Goal: Task Accomplishment & Management: Manage account settings

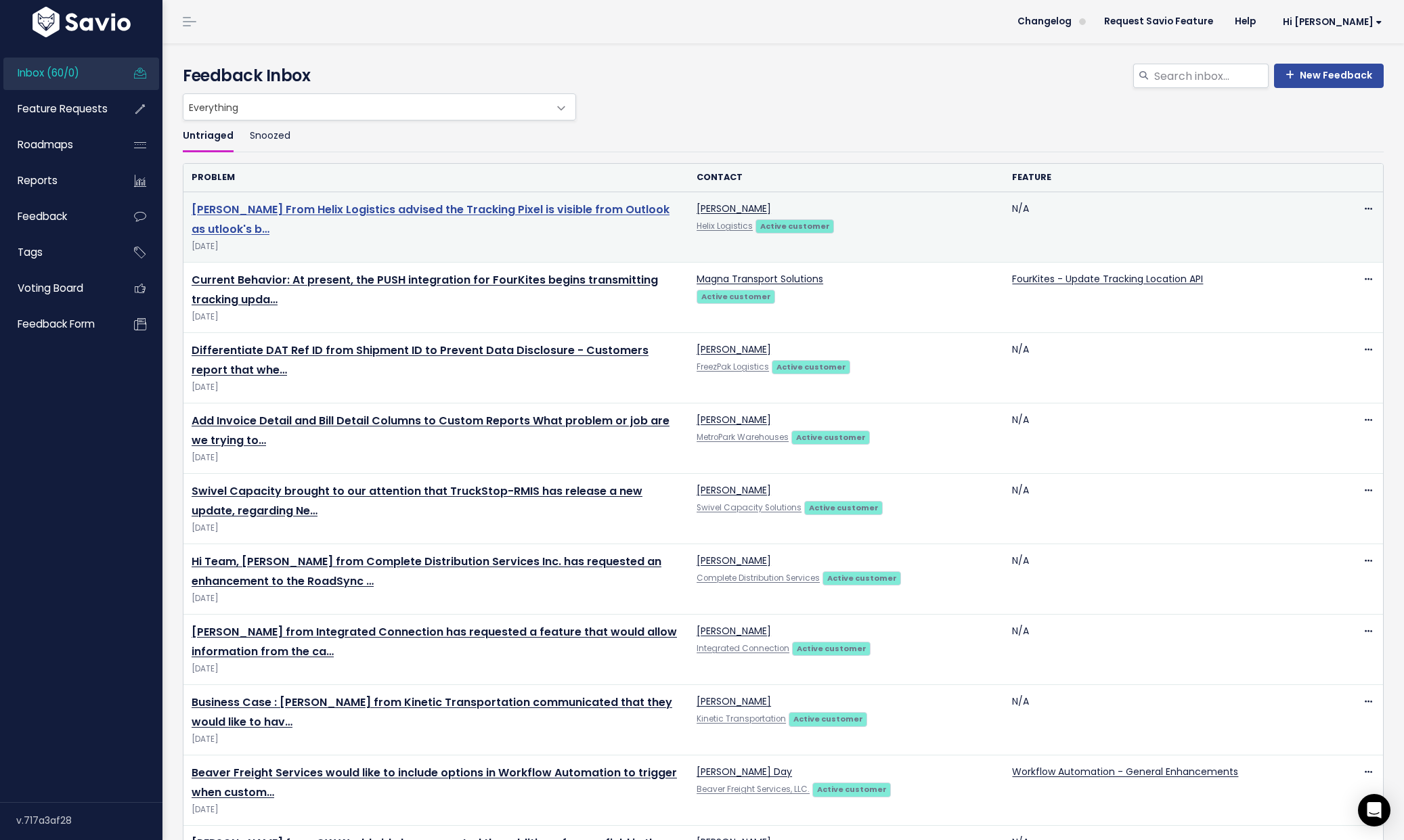
click at [371, 210] on link "Sarah Winters From Helix Logistics advised the Tracking Pixel is visible from O…" at bounding box center [430, 220] width 478 height 36
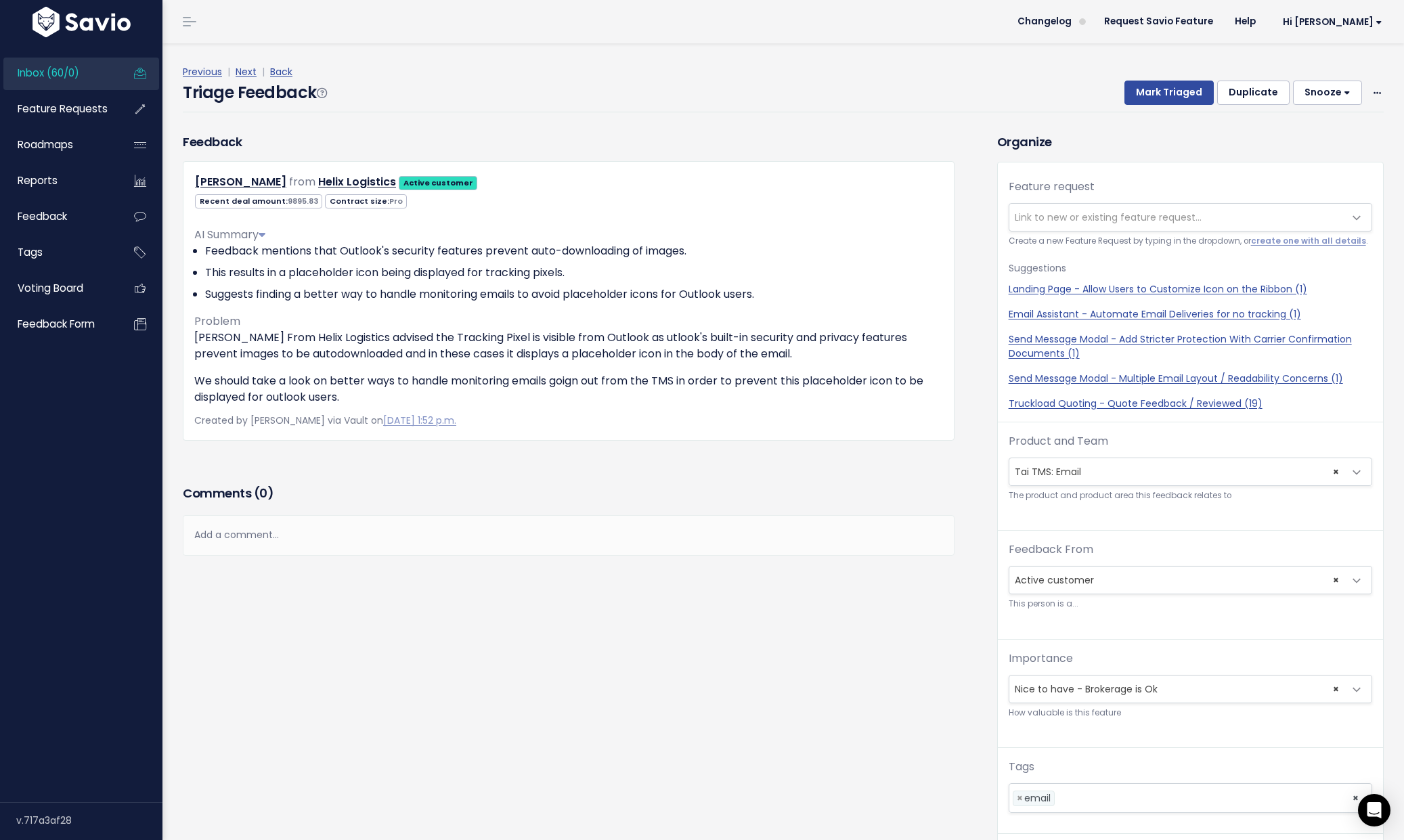
click at [1054, 218] on span "Link to new or existing feature request..." at bounding box center [1109, 217] width 187 height 13
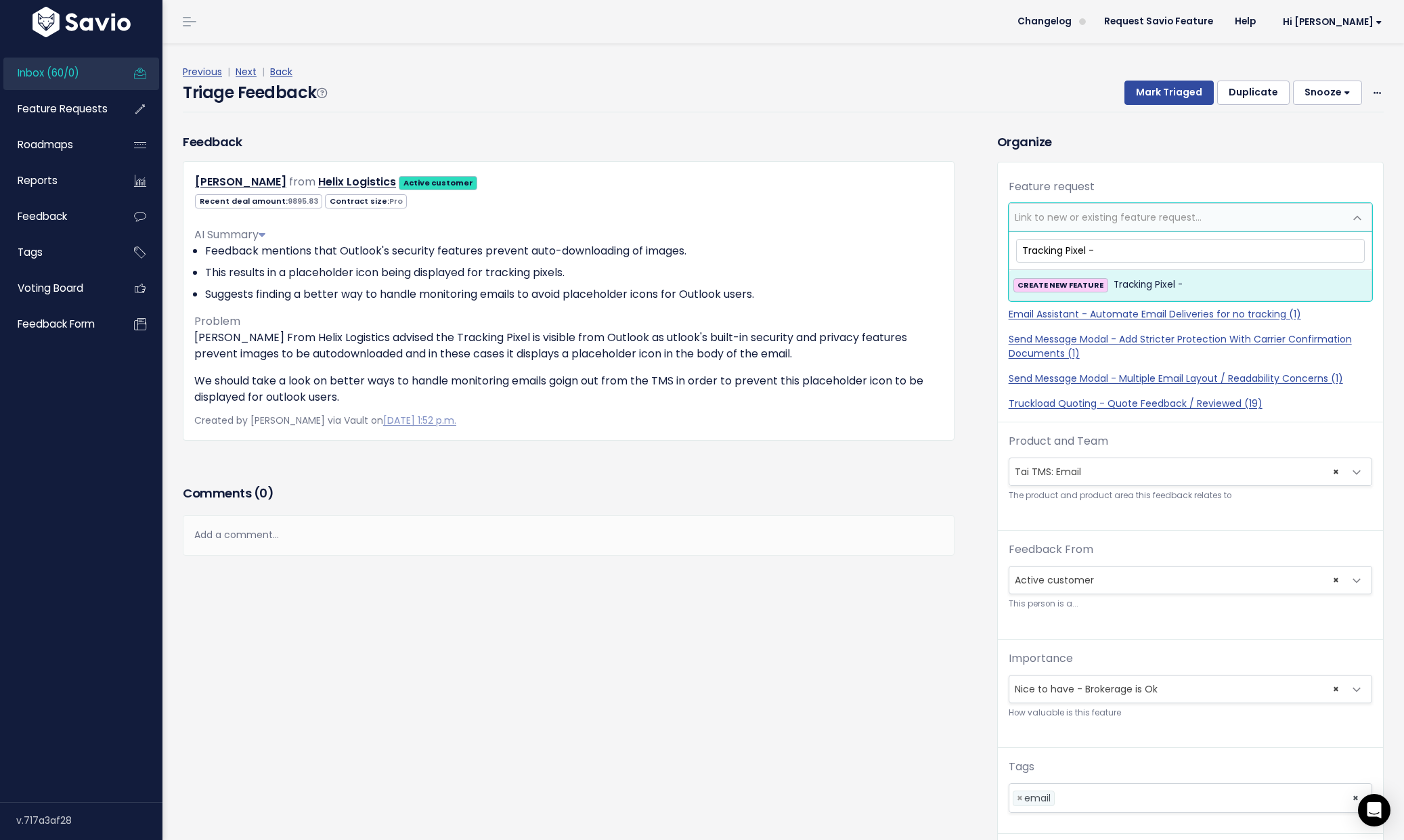
click at [1098, 249] on input "Tracking Pixel -" at bounding box center [1190, 251] width 349 height 24
type input "Tracking Pixel - Improve Support with Outlook"
click at [1056, 287] on strong "CREATE NEW FEATURE" at bounding box center [1061, 285] width 86 height 11
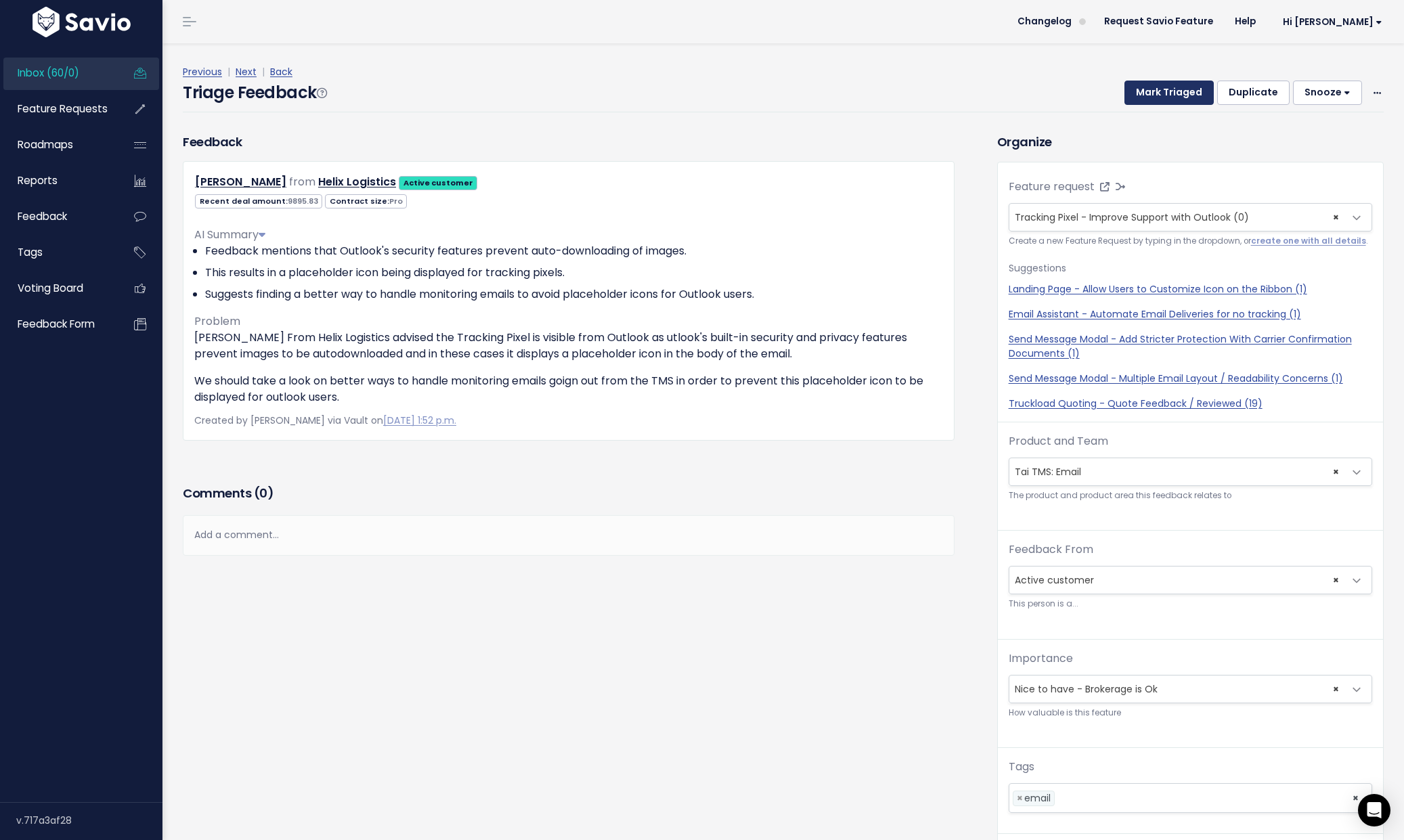
click at [1171, 94] on button "Mark Triaged" at bounding box center [1169, 93] width 89 height 24
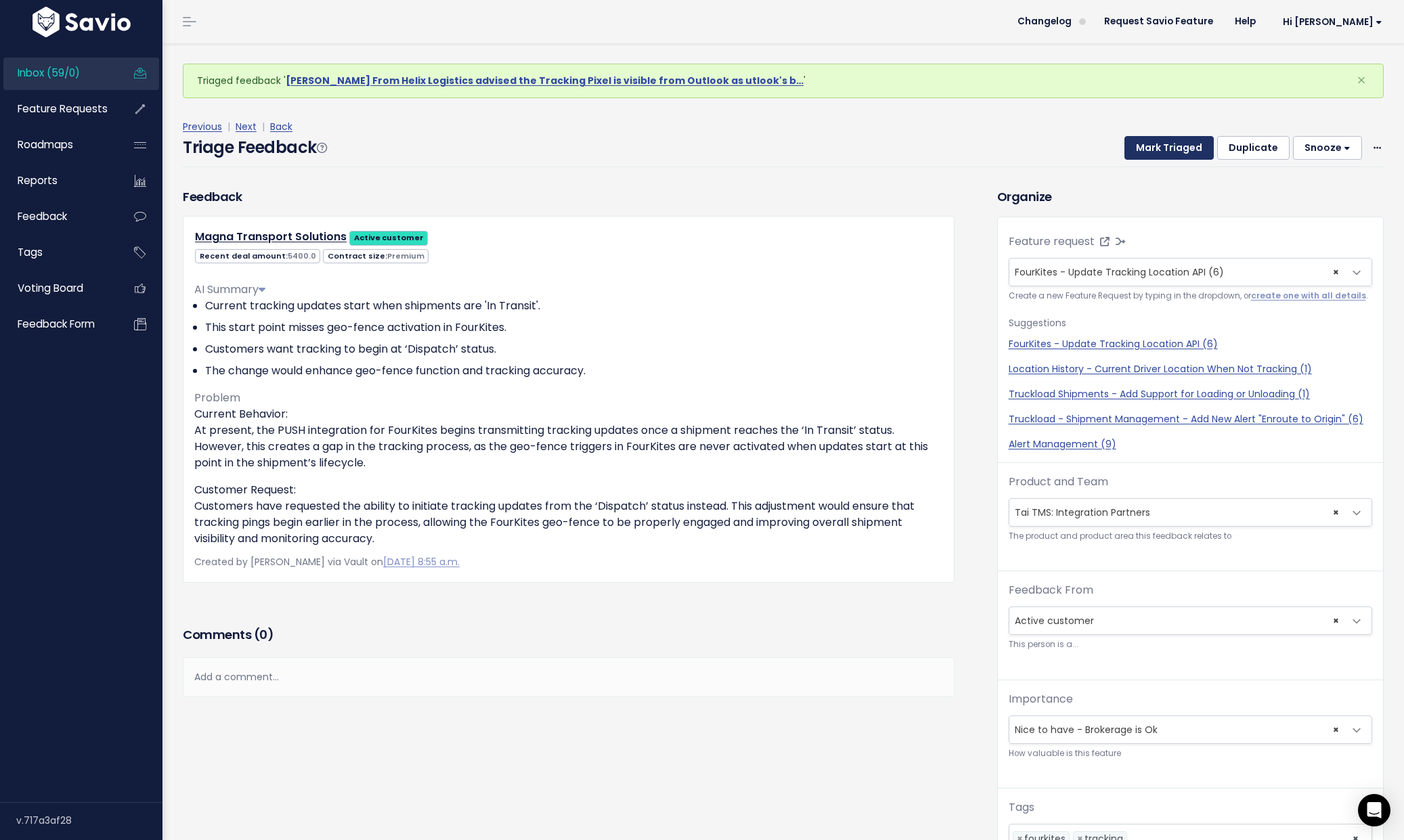
click at [1169, 149] on button "Mark Triaged" at bounding box center [1169, 148] width 89 height 24
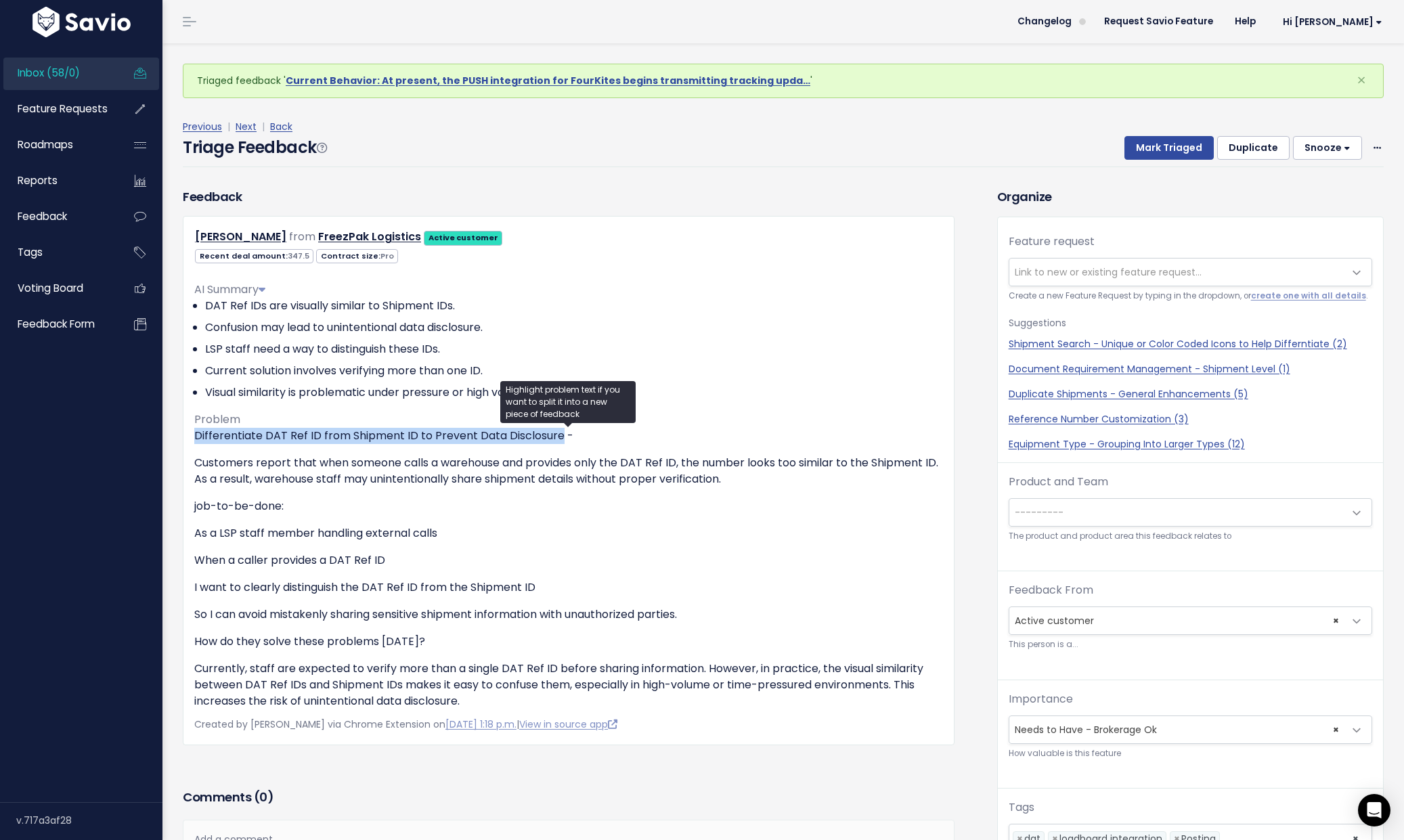
drag, startPoint x: 194, startPoint y: 438, endPoint x: 555, endPoint y: 439, distance: 361.0
click at [555, 439] on p "Differentiate DAT Ref ID from Shipment ID to Prevent Data Disclosure -" at bounding box center [569, 436] width 749 height 16
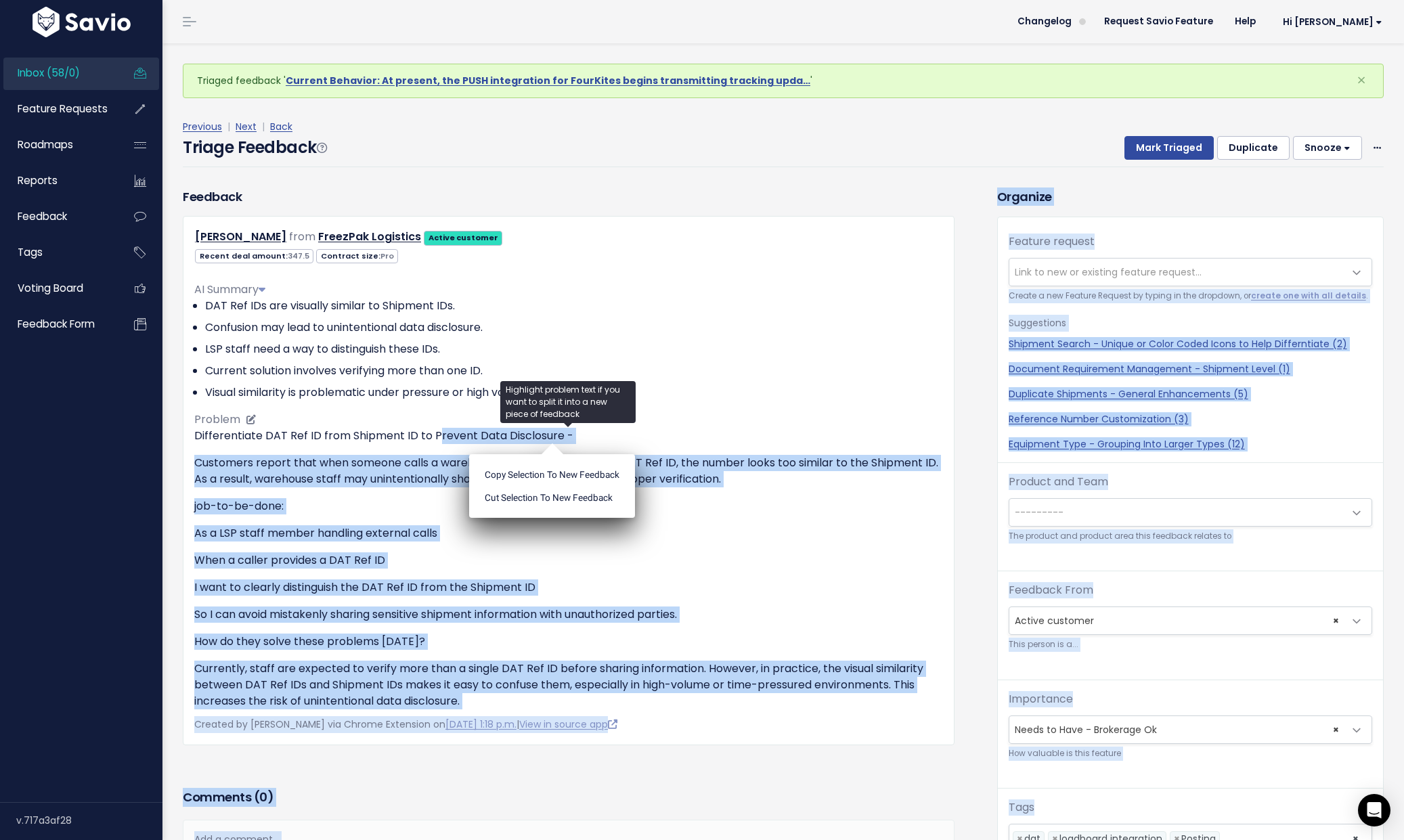
drag, startPoint x: 560, startPoint y: 438, endPoint x: 435, endPoint y: 430, distance: 125.3
click at [435, 430] on body "Inbox (58/0) Feature Requests Roadmaps ×" at bounding box center [702, 508] width 1404 height 1016
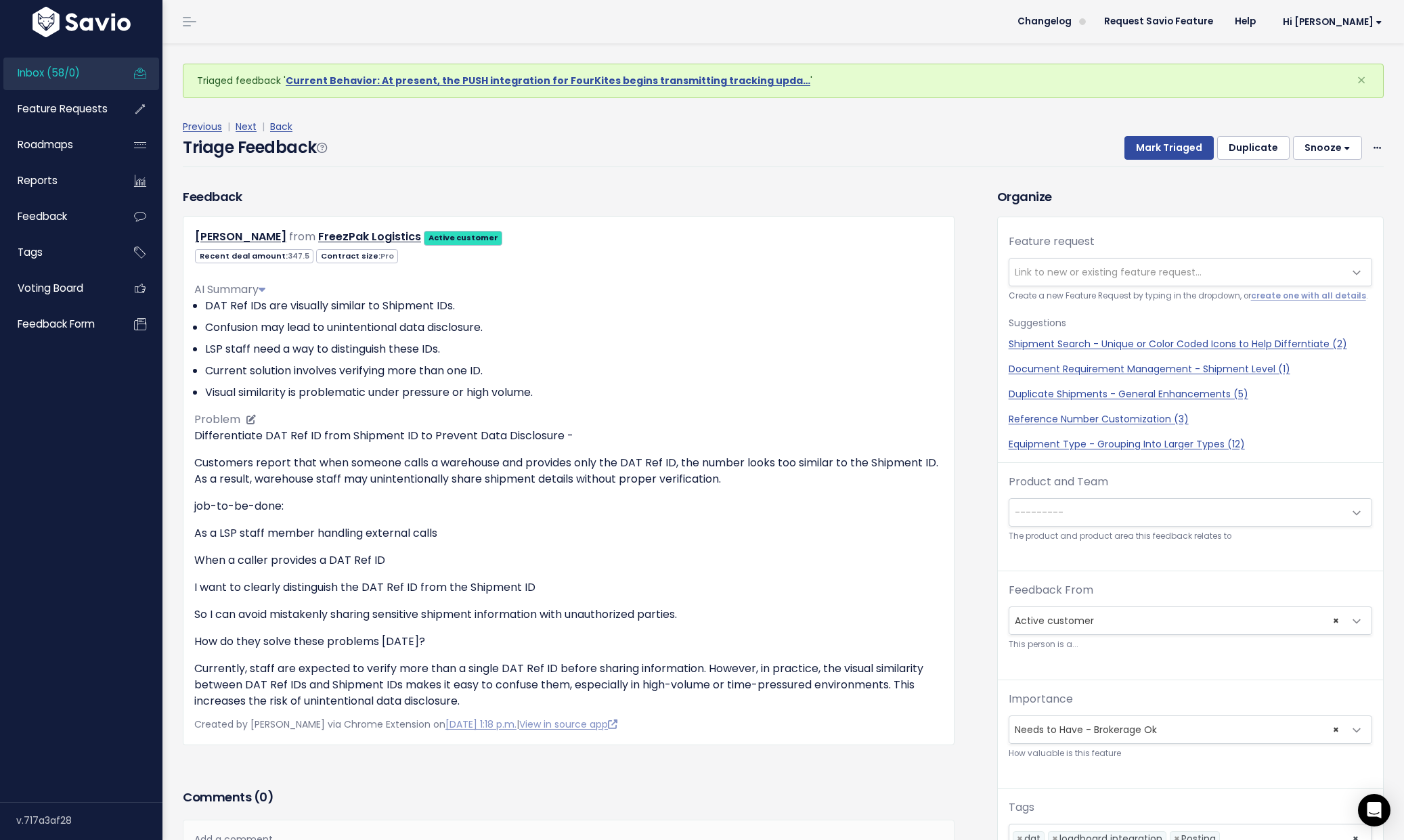
drag, startPoint x: 344, startPoint y: 423, endPoint x: 268, endPoint y: 430, distance: 76.3
click at [340, 424] on div "AI Summary DAT Ref IDs are visually similar to Shipment IDs. Confusion may lead…" at bounding box center [569, 489] width 749 height 439
drag, startPoint x: 194, startPoint y: 436, endPoint x: 554, endPoint y: 438, distance: 360.0
click at [557, 439] on p "Differentiate DAT Ref ID from Shipment ID to Prevent Data Disclosure -" at bounding box center [569, 436] width 749 height 16
click at [554, 438] on p "Differentiate DAT Ref ID from Shipment ID to Prevent Data Disclosure -" at bounding box center [569, 436] width 749 height 16
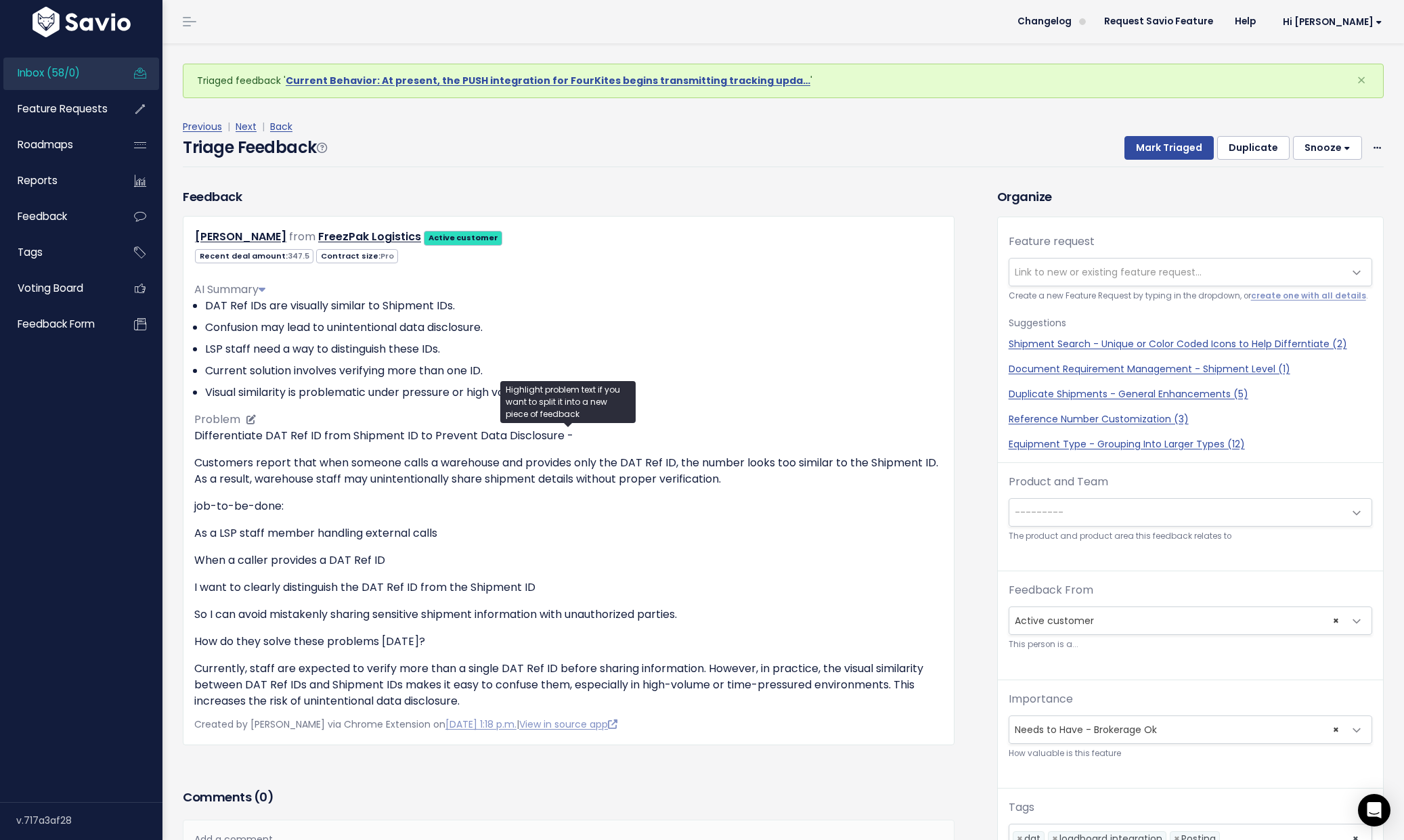
drag, startPoint x: 197, startPoint y: 437, endPoint x: 480, endPoint y: 440, distance: 283.0
click at [538, 449] on div "Differentiate DAT Ref ID from Shipment ID to Prevent Data Disclosure - Customer…" at bounding box center [569, 569] width 749 height 282
click at [299, 448] on div "Differentiate DAT Ref ID from Shipment ID to Prevent Data Disclosure - Customer…" at bounding box center [569, 569] width 749 height 282
drag, startPoint x: 198, startPoint y: 435, endPoint x: 237, endPoint y: 435, distance: 39.0
click at [240, 436] on p "Differentiate DAT Ref ID from Shipment ID to Prevent Data Disclosure -" at bounding box center [569, 436] width 749 height 16
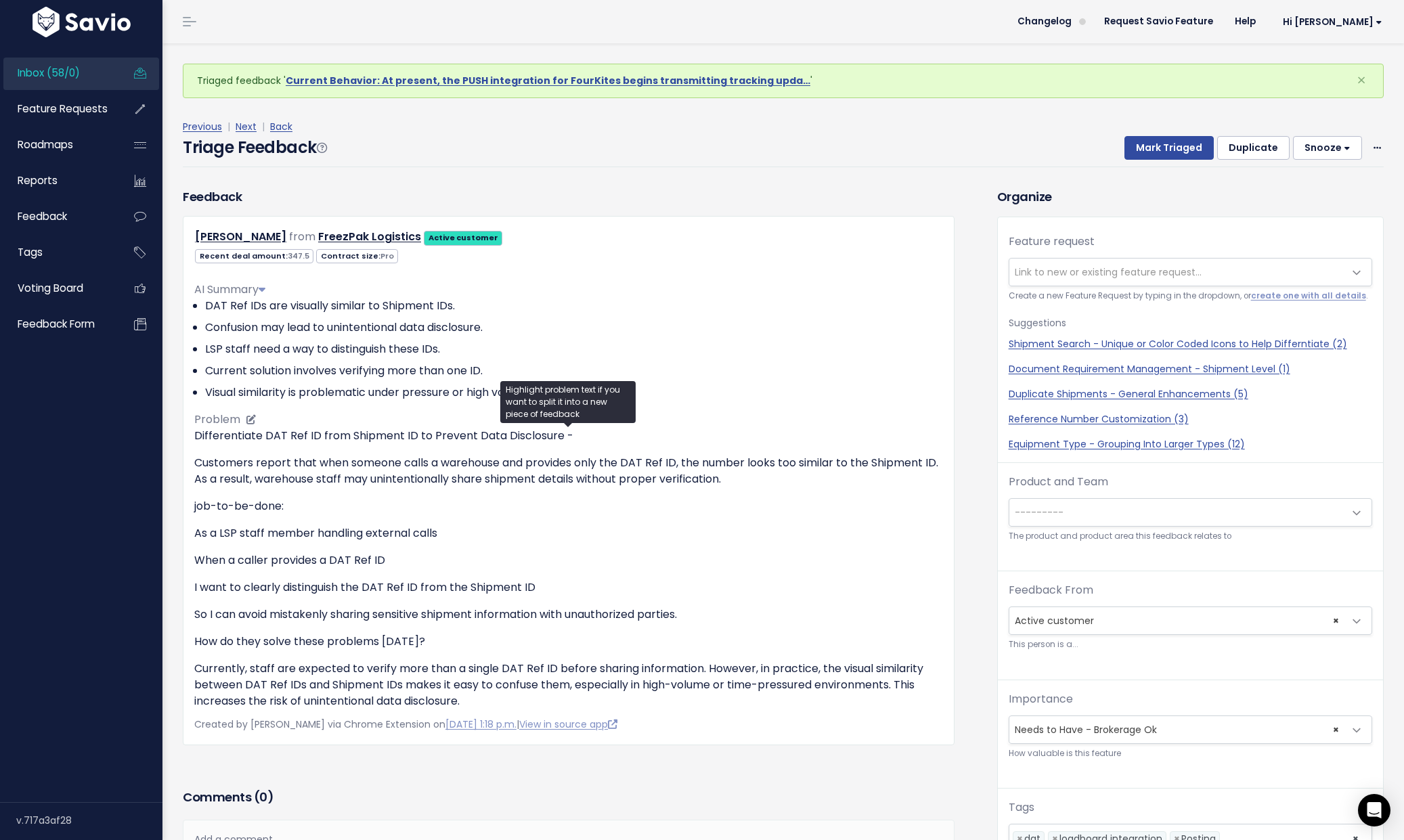
click at [211, 441] on p "Differentiate DAT Ref ID from Shipment ID to Prevent Data Disclosure -" at bounding box center [569, 436] width 749 height 16
drag, startPoint x: 194, startPoint y: 438, endPoint x: 557, endPoint y: 440, distance: 363.0
click at [557, 440] on p "Differentiate DAT Ref ID from Shipment ID to Prevent Data Disclosure -" at bounding box center [569, 436] width 749 height 16
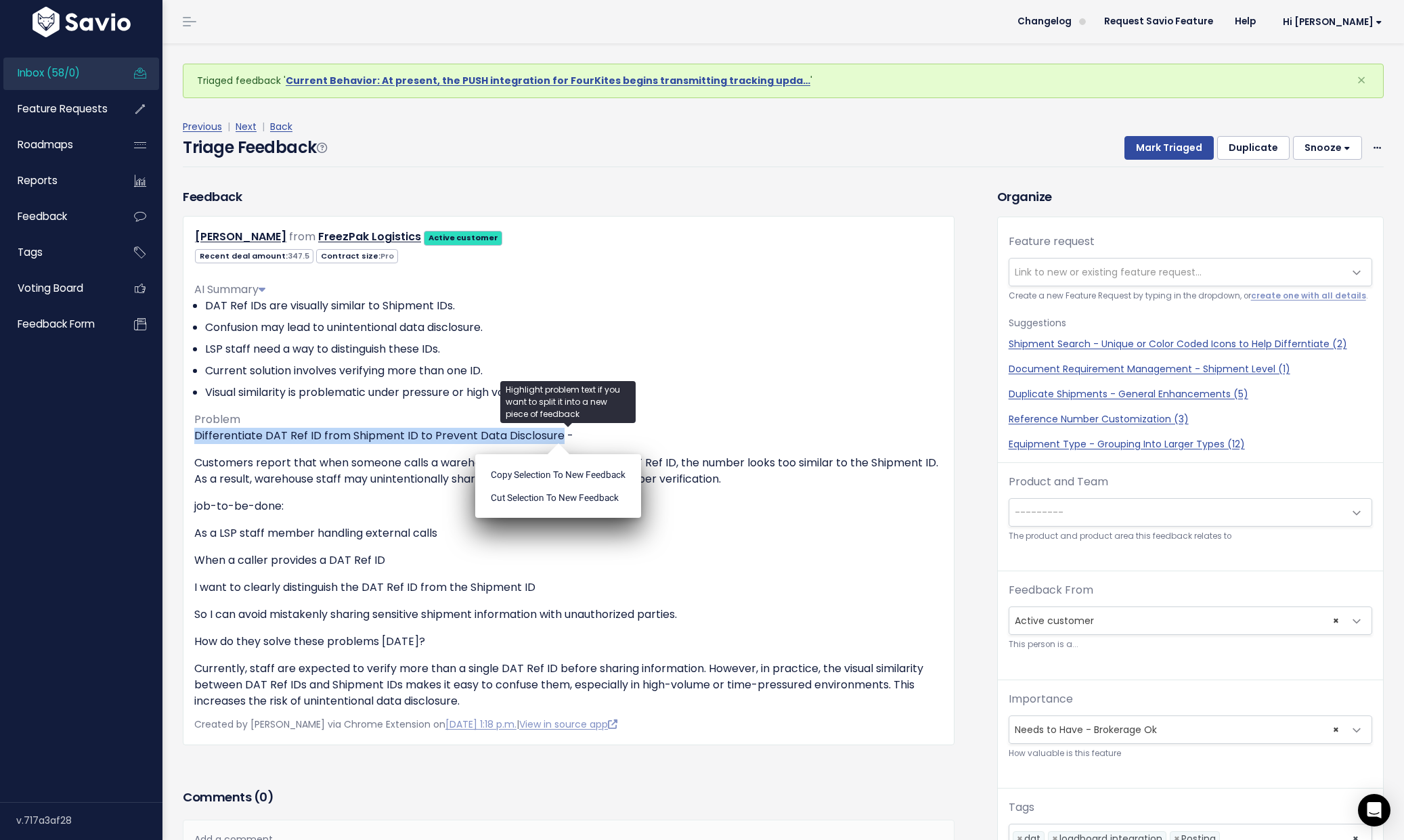
copy p "Differentiate DAT Ref ID from Shipment ID to Prevent Data Disclosure"
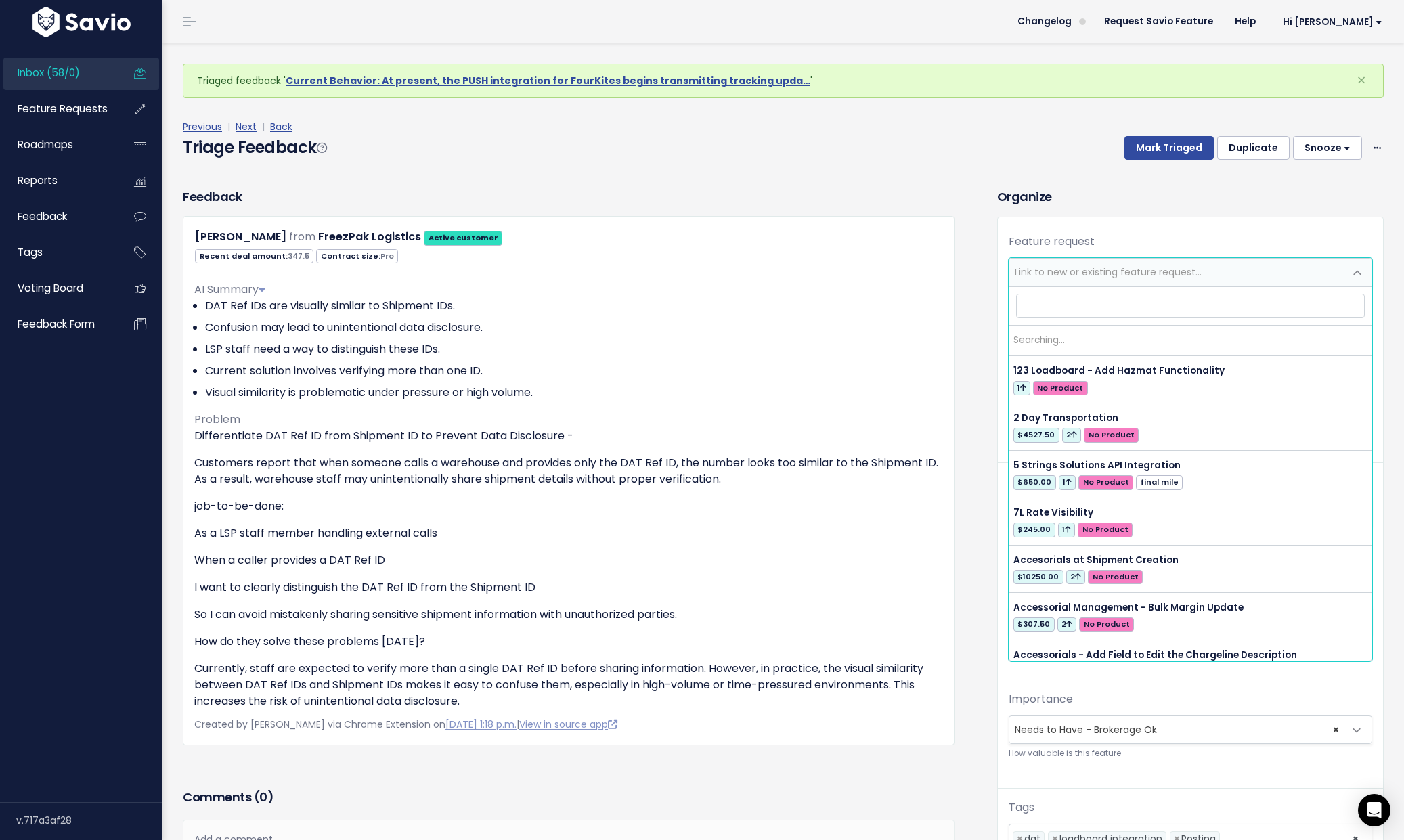
click at [1038, 271] on span "Link to new or existing feature request..." at bounding box center [1109, 271] width 187 height 13
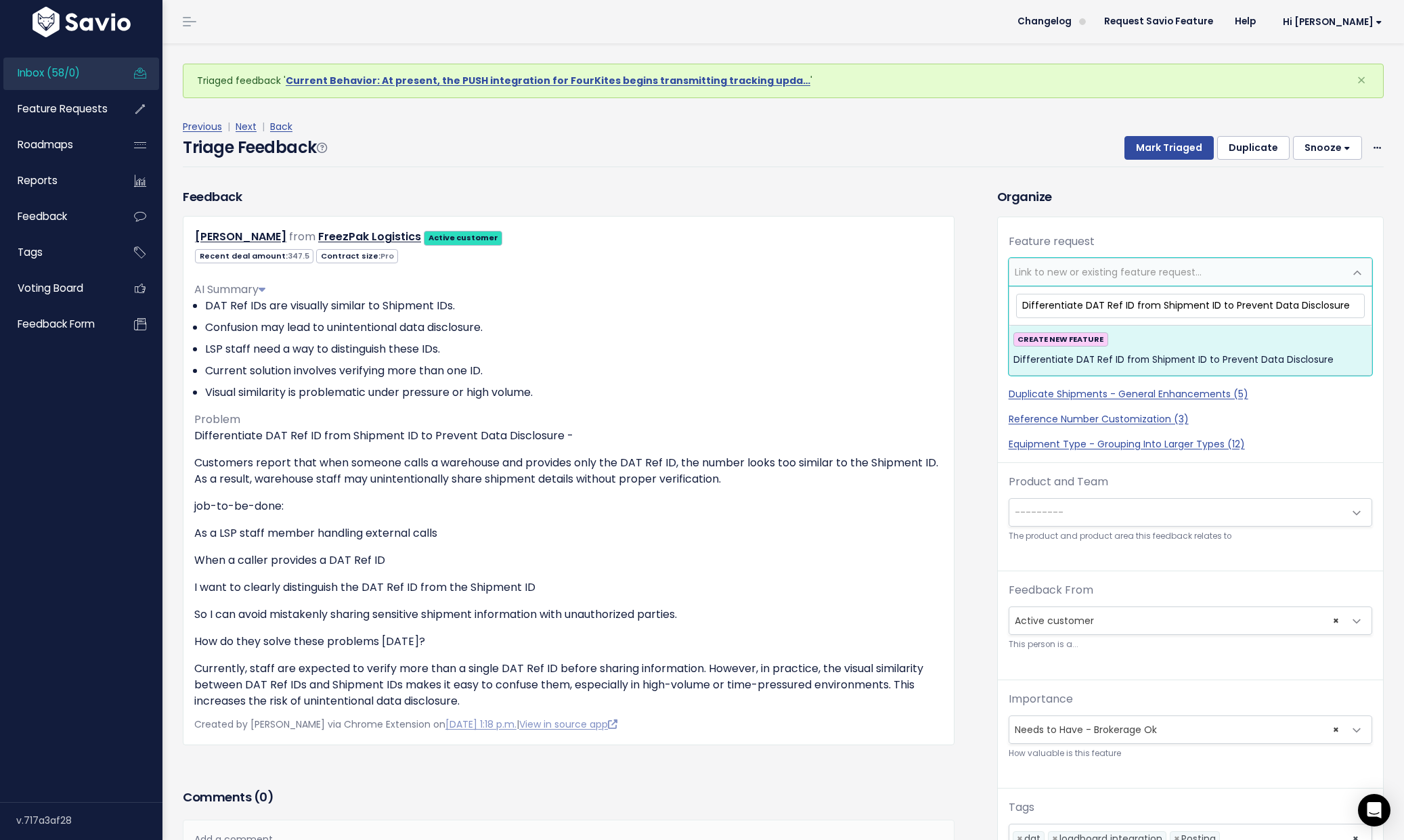
click at [1021, 308] on input "Differentiate DAT Ref ID from Shipment ID to Prevent Data Disclosure" at bounding box center [1190, 305] width 349 height 24
type input "DAT - Differentiate DAT Ref ID from Shipment ID to Prevent Data Disclosure"
click at [1163, 361] on span "DAT - Differentiate DAT Ref ID from Shipment ID to Prevent Data Disclosure" at bounding box center [1188, 360] width 349 height 16
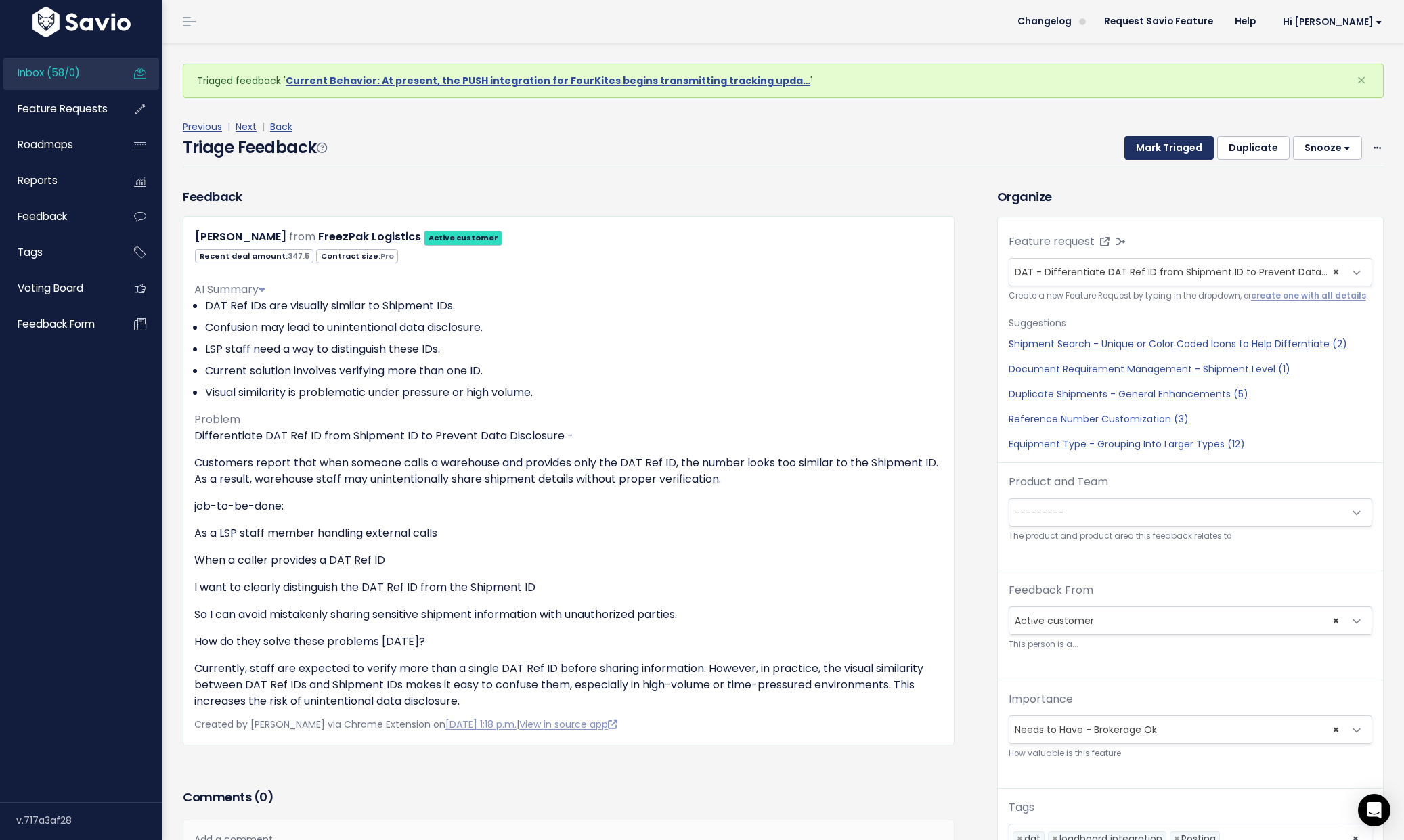
click at [1172, 146] on button "Mark Triaged" at bounding box center [1169, 148] width 89 height 24
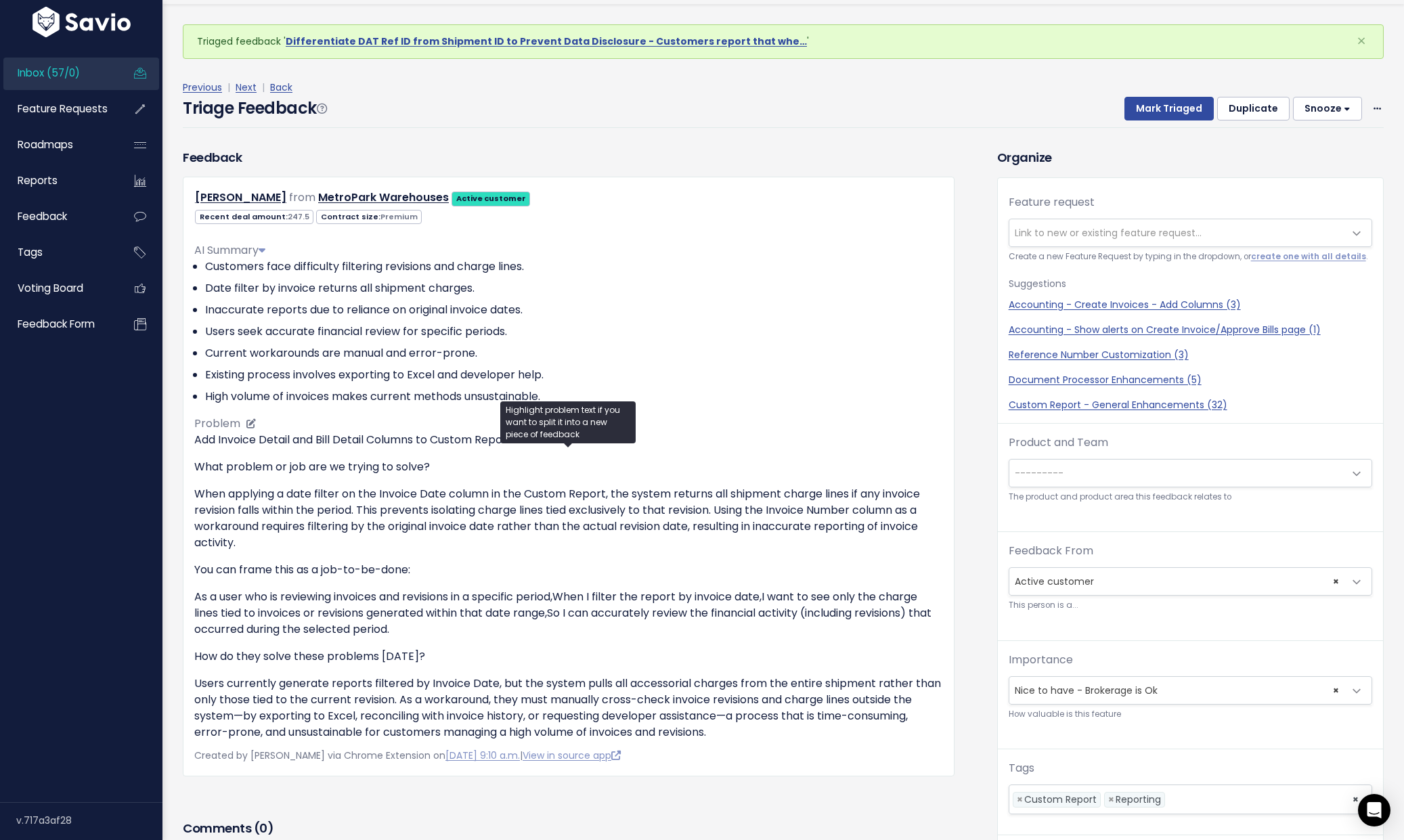
scroll to position [41, 0]
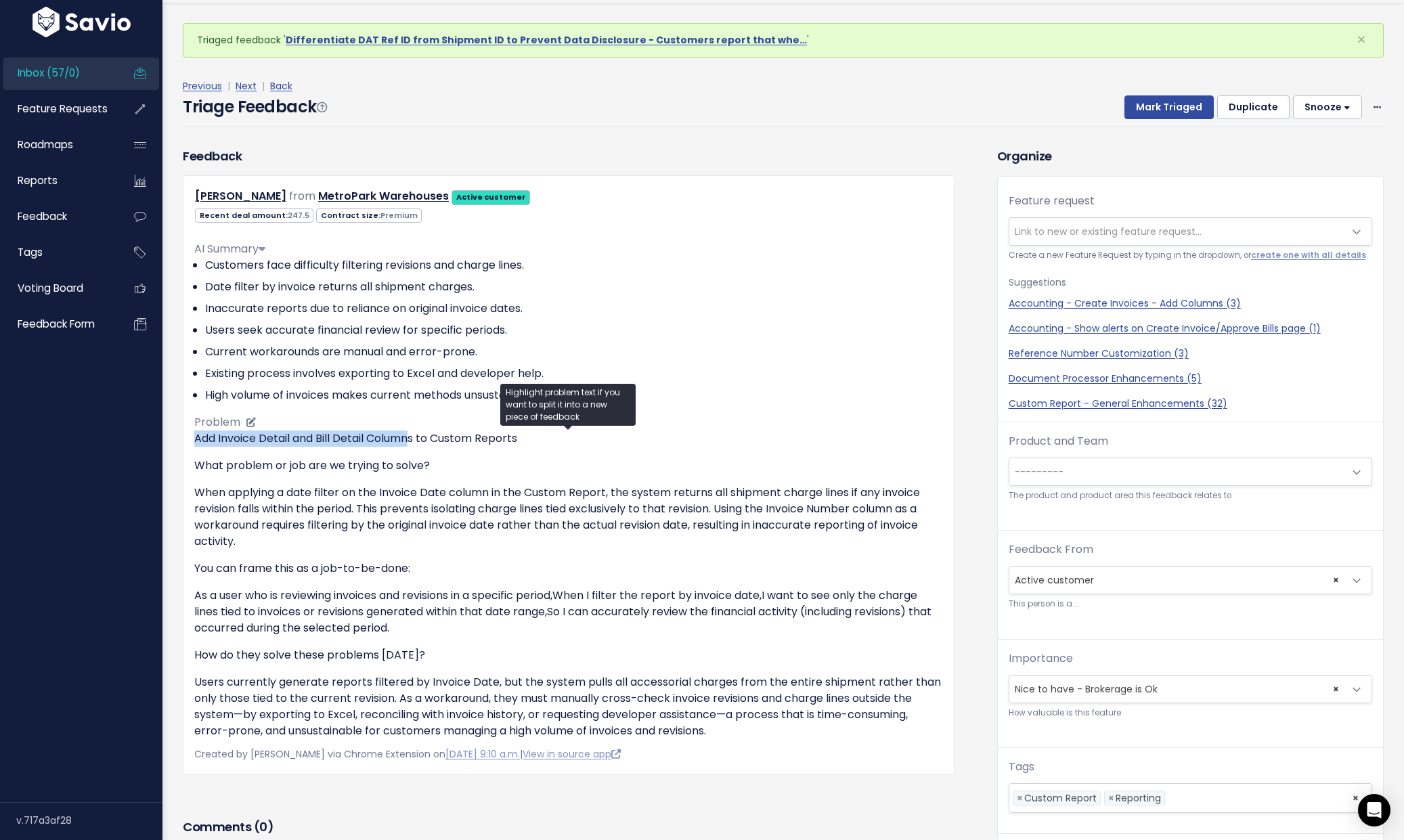
drag, startPoint x: 197, startPoint y: 438, endPoint x: 415, endPoint y: 440, distance: 218.0
click at [415, 440] on p "Add Invoice Detail and Bill Detail Columns to Custom Reports" at bounding box center [569, 439] width 749 height 16
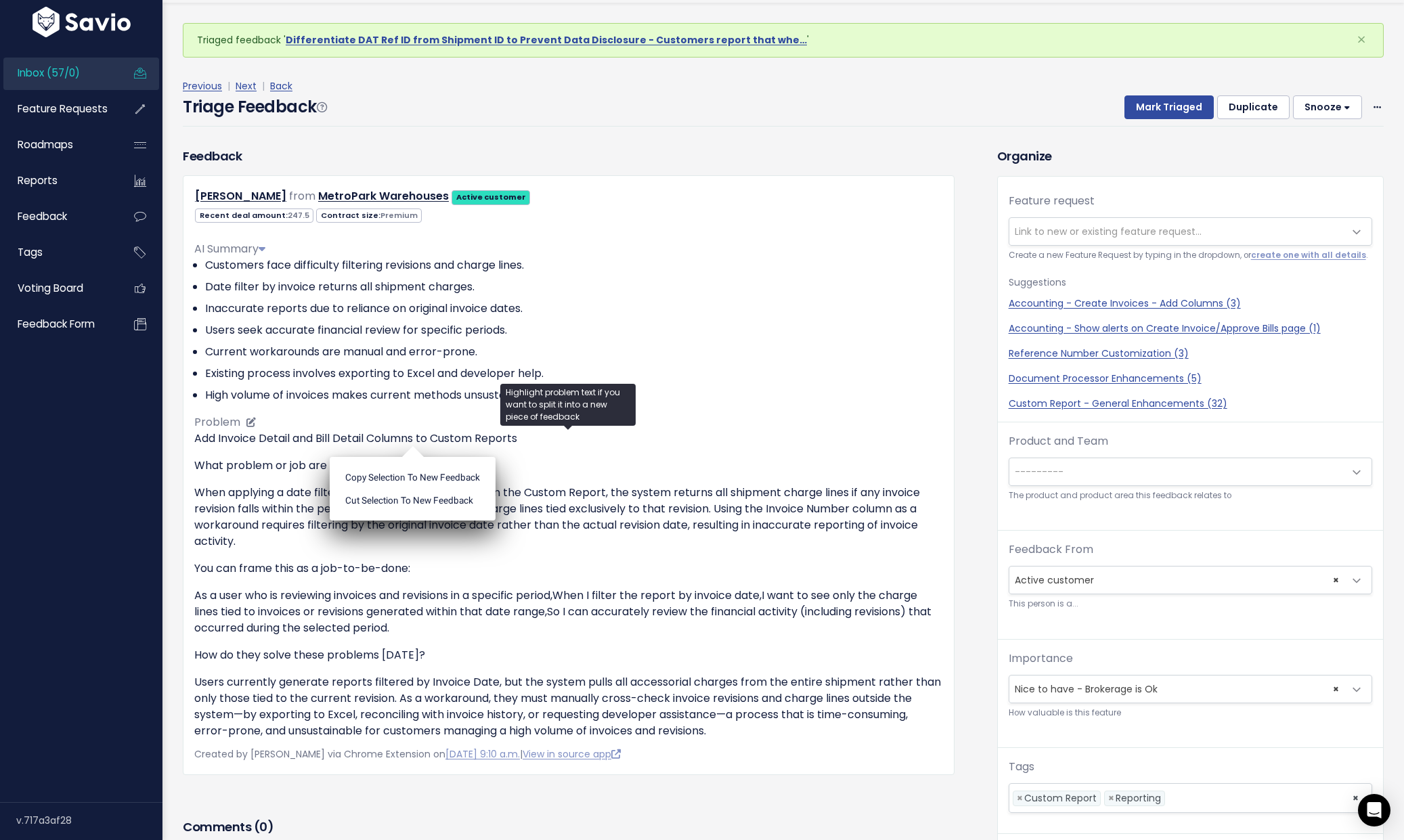
click at [418, 457] on ul "Copy selection to new Feedback Cut selection to new Feedback" at bounding box center [413, 489] width 165 height 64
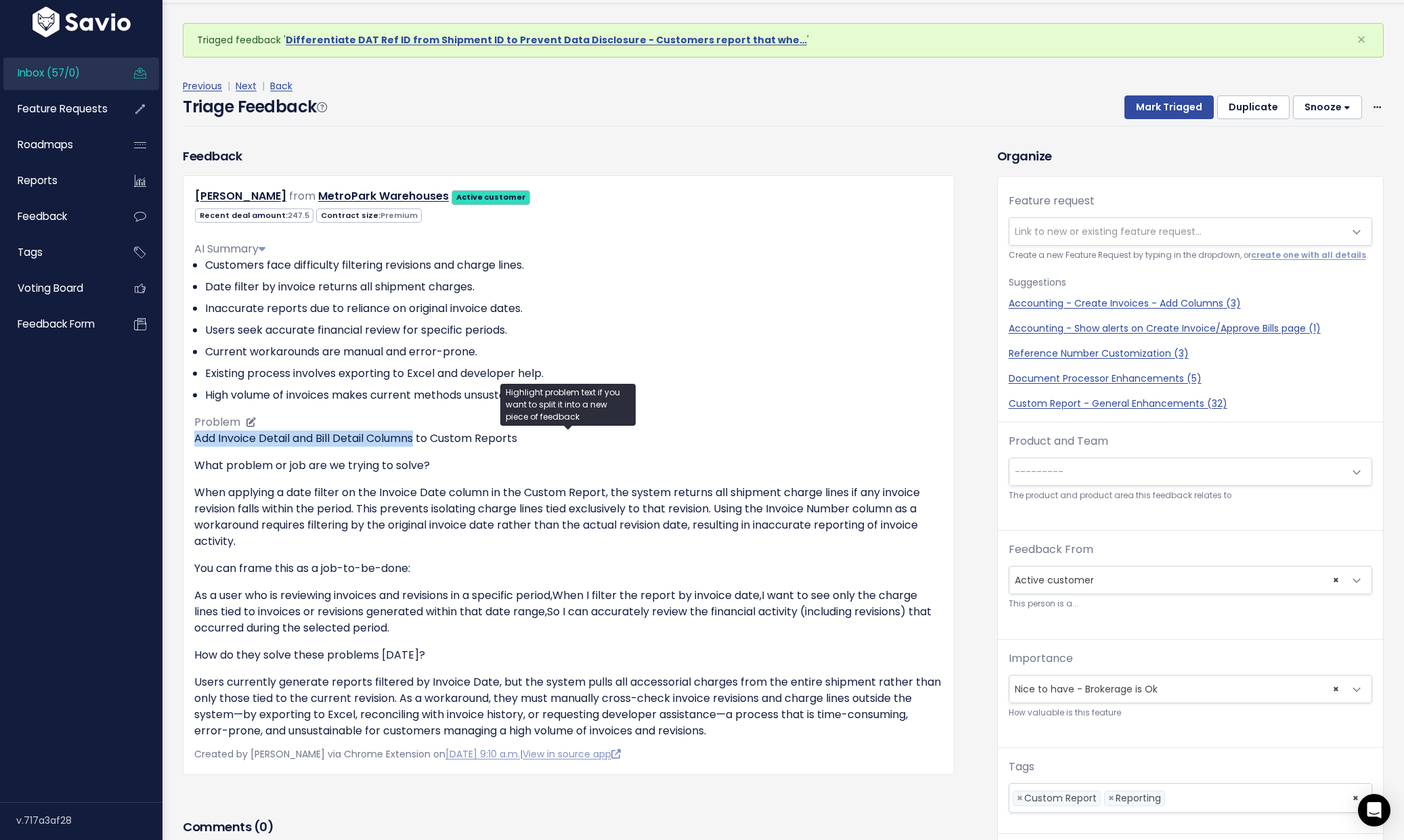
drag, startPoint x: 418, startPoint y: 441, endPoint x: 196, endPoint y: 440, distance: 222.0
click at [196, 440] on p "Add Invoice Detail and Bill Detail Columns to Custom Reports" at bounding box center [569, 439] width 749 height 16
copy p "Add Invoice Detail and Bill Detail Columns"
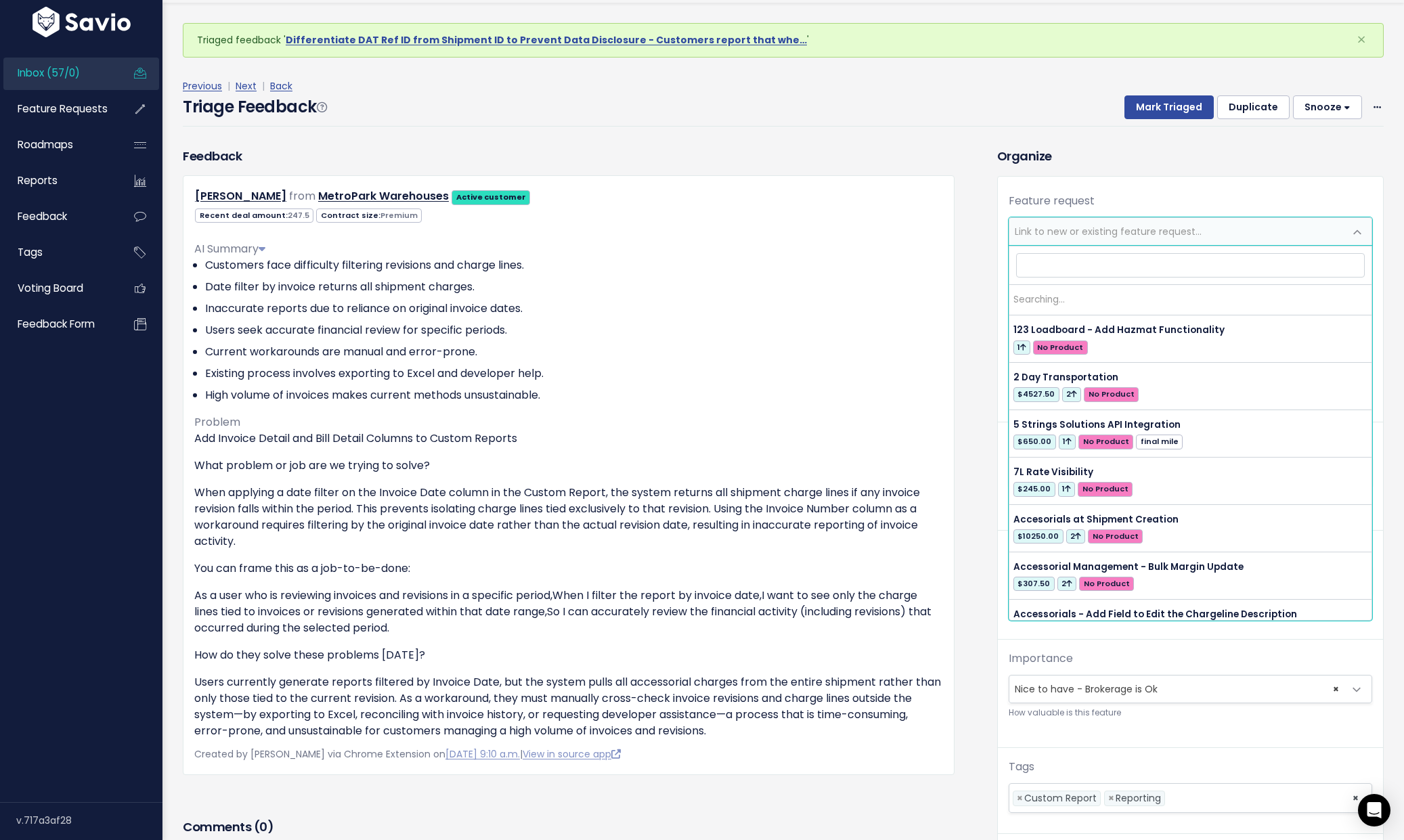
click at [1037, 237] on span "Link to new or existing feature request..." at bounding box center [1109, 231] width 187 height 13
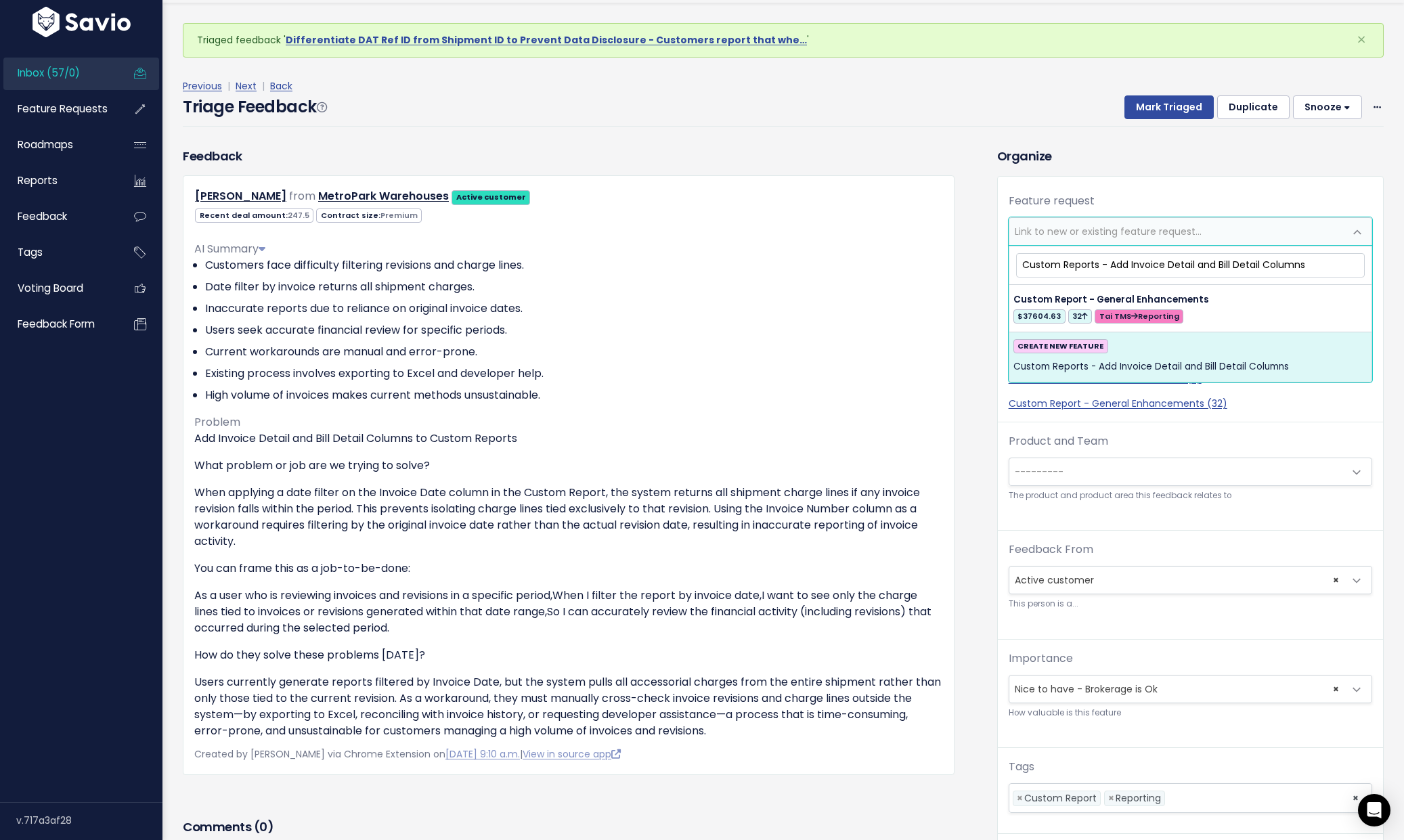
type input "Custom Reports - Add Invoice Detail and Bill Detail Columns"
click at [1141, 361] on span "Custom Reports - Add Invoice Detail and Bill Detail Columns" at bounding box center [1151, 367] width 276 height 16
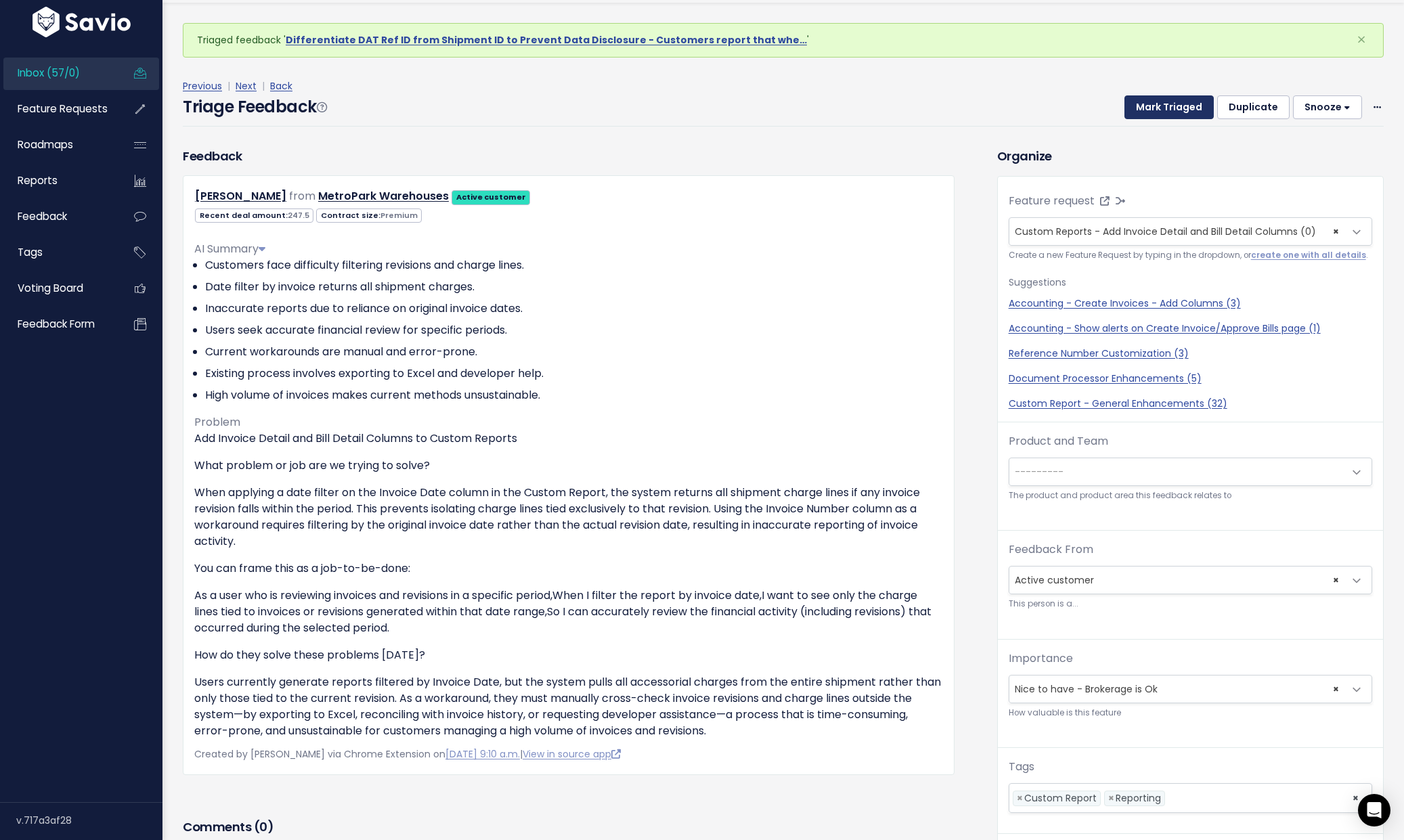
click at [1164, 109] on button "Mark Triaged" at bounding box center [1169, 107] width 89 height 24
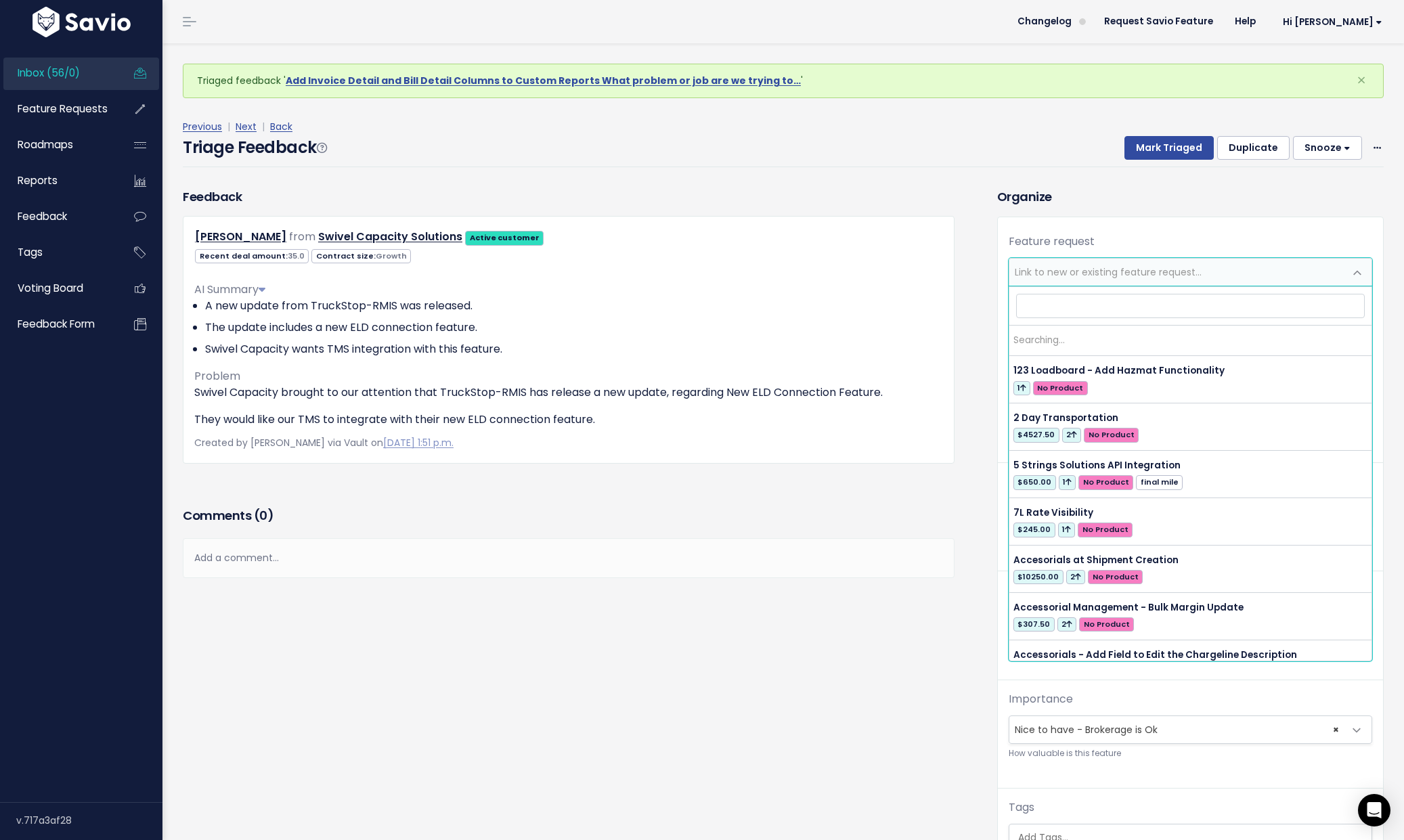
click at [1056, 277] on span "Link to new or existing feature request..." at bounding box center [1109, 271] width 187 height 13
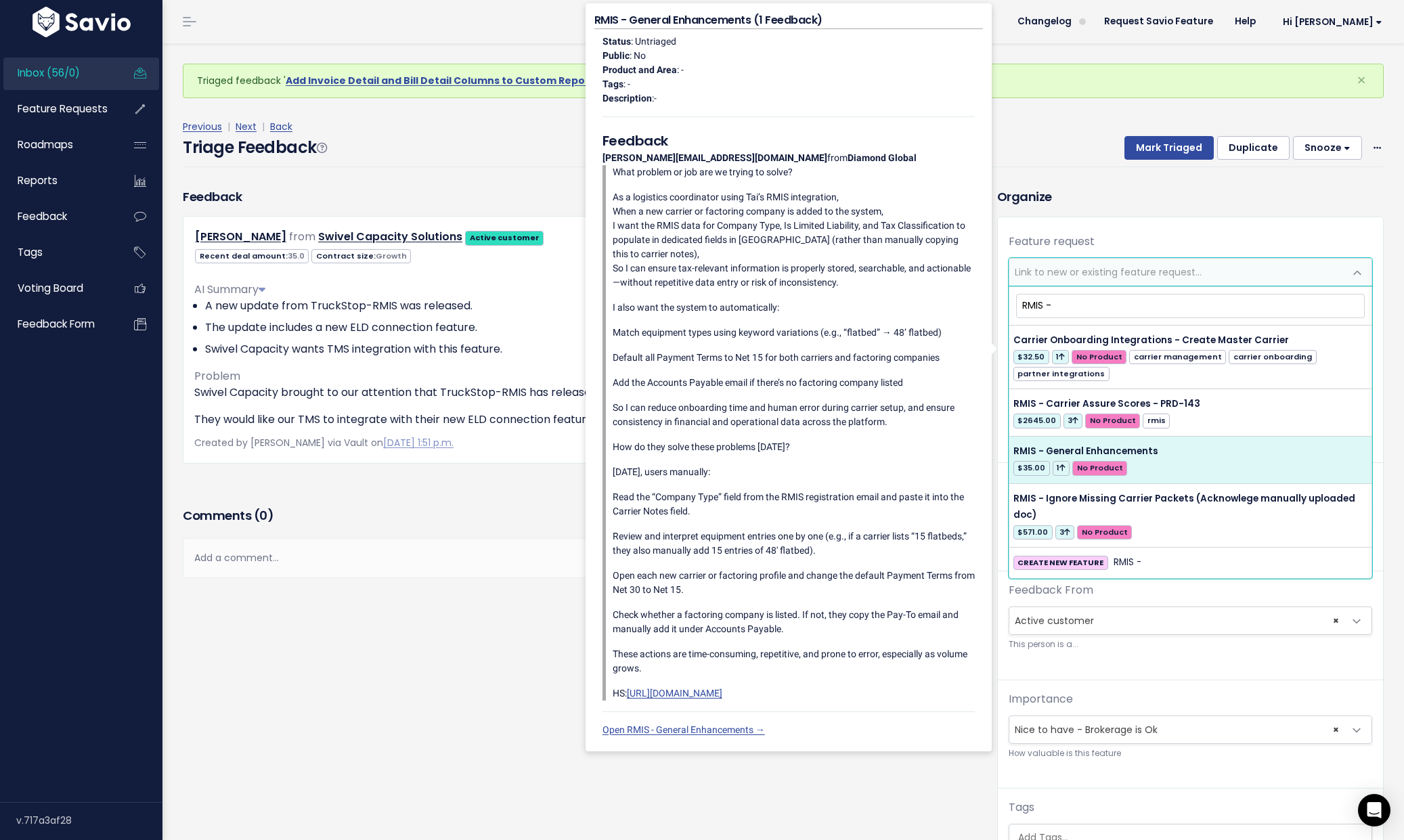
type input "RMIS -"
select select "60670"
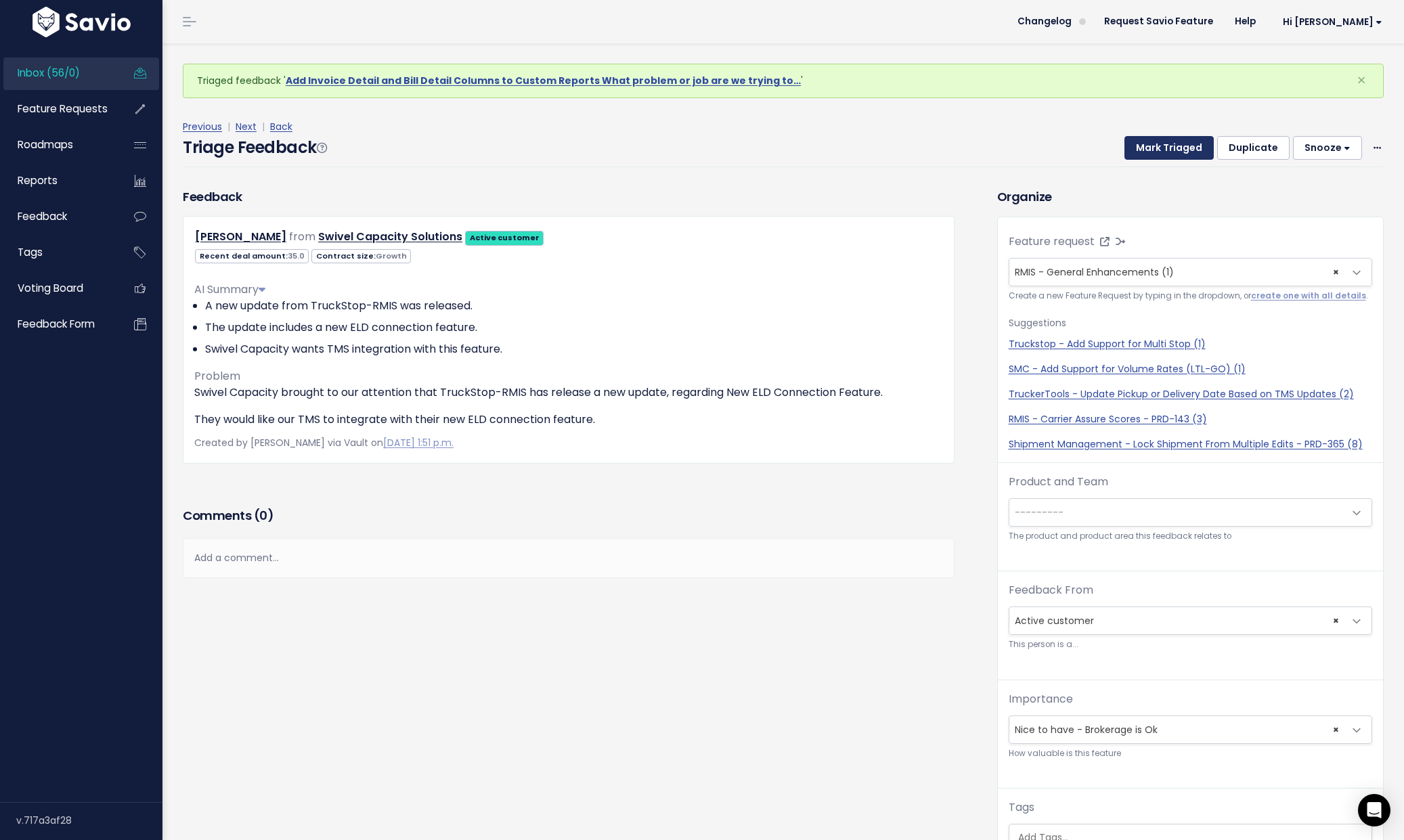
click at [1169, 143] on button "Mark Triaged" at bounding box center [1169, 148] width 89 height 24
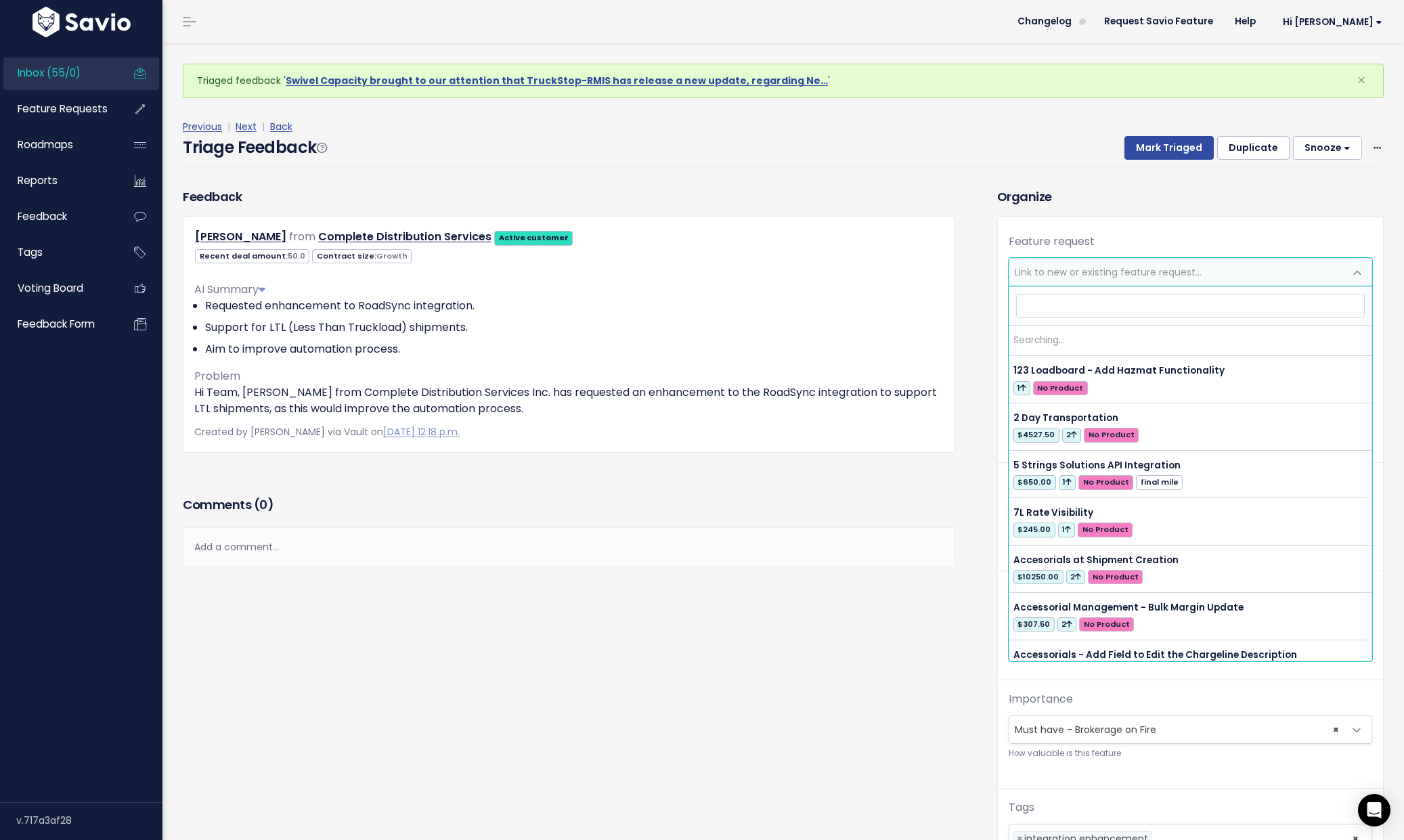
click at [1071, 273] on span "Link to new or existing feature request..." at bounding box center [1109, 271] width 187 height 13
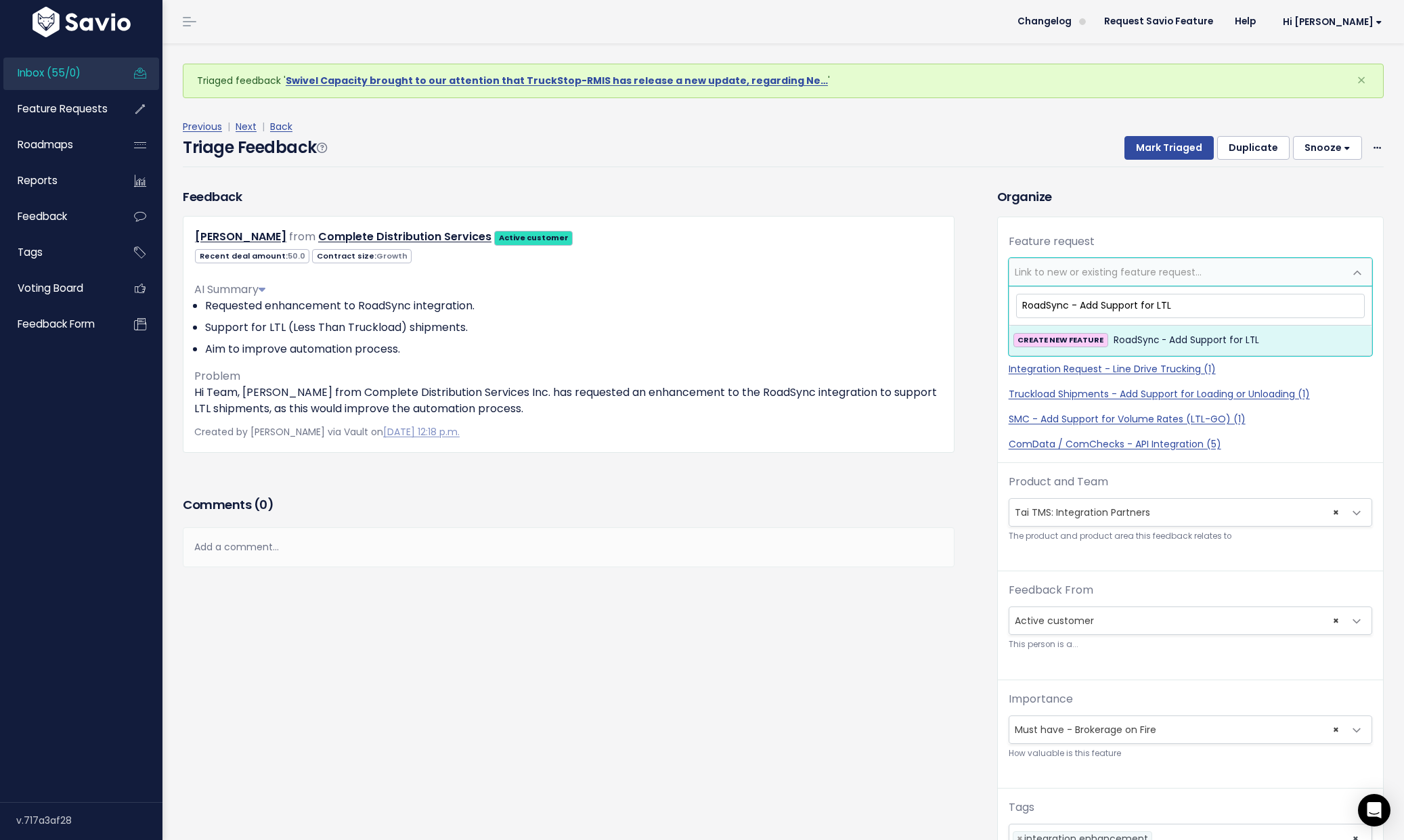
type input "RoadSync - Add Support for LTL"
click at [1099, 333] on span "CREATE NEW FEATURE" at bounding box center [1061, 340] width 95 height 14
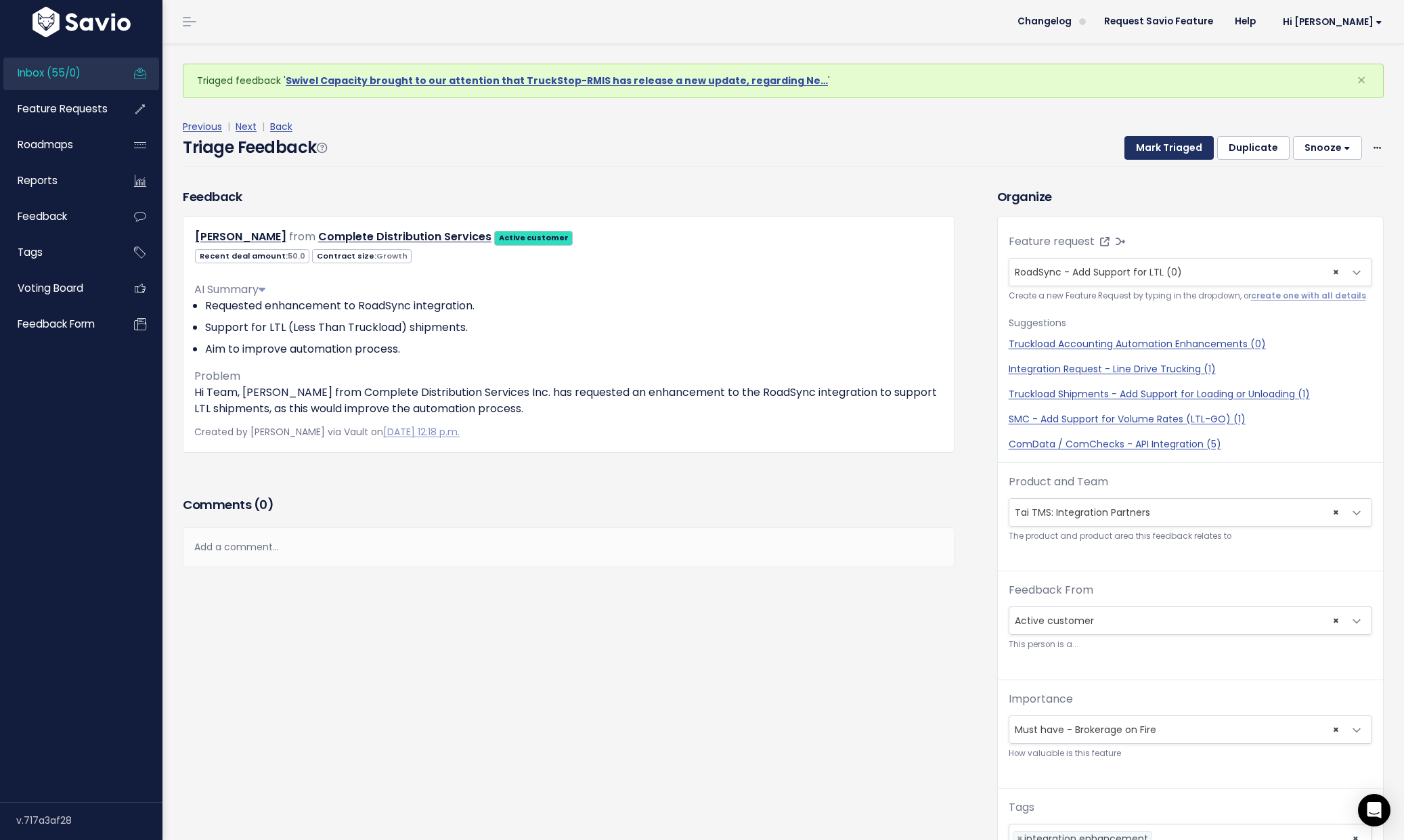
click at [1174, 145] on button "Mark Triaged" at bounding box center [1169, 148] width 89 height 24
